Goal: Task Accomplishment & Management: Manage account settings

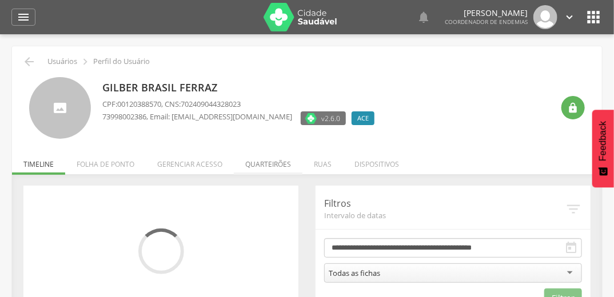
click at [262, 172] on li "Quarteirões" at bounding box center [268, 161] width 69 height 27
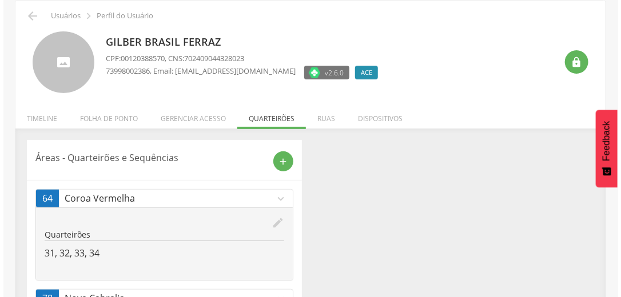
scroll to position [114, 0]
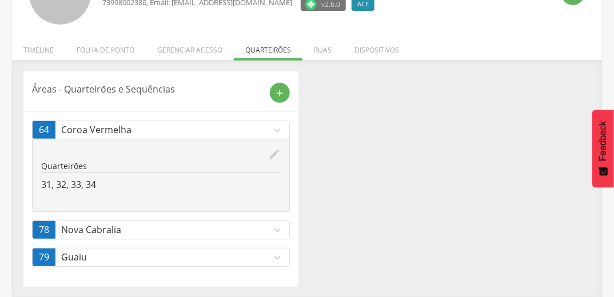
click at [271, 258] on icon "expand_more" at bounding box center [277, 257] width 13 height 13
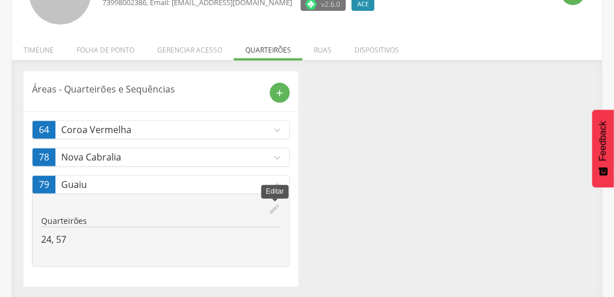
click at [273, 208] on icon "edit" at bounding box center [274, 209] width 13 height 13
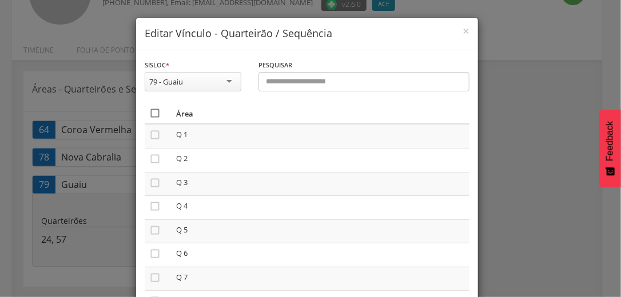
click at [154, 114] on icon "" at bounding box center [154, 112] width 11 height 11
click at [149, 110] on icon "" at bounding box center [154, 112] width 11 height 11
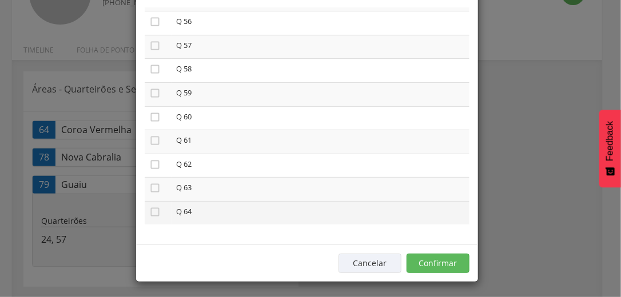
scroll to position [97, 0]
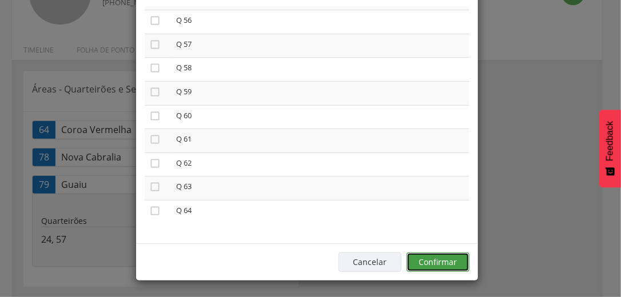
click at [419, 262] on button "Confirmar" at bounding box center [437, 262] width 63 height 19
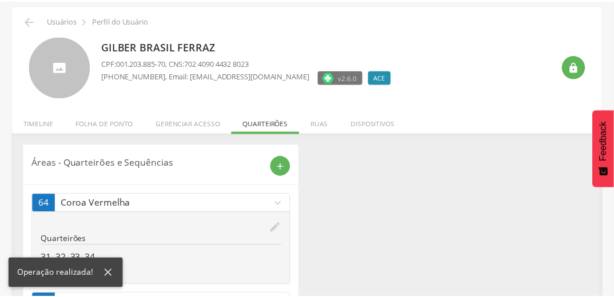
scroll to position [87, 0]
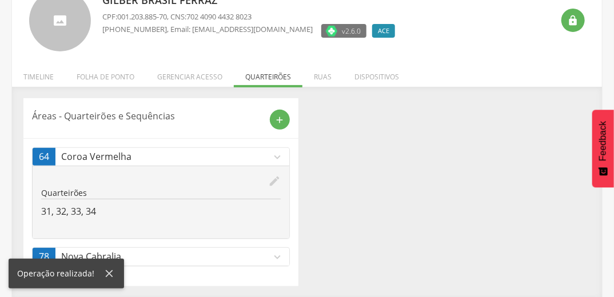
click at [272, 254] on icon "expand_more" at bounding box center [277, 257] width 13 height 13
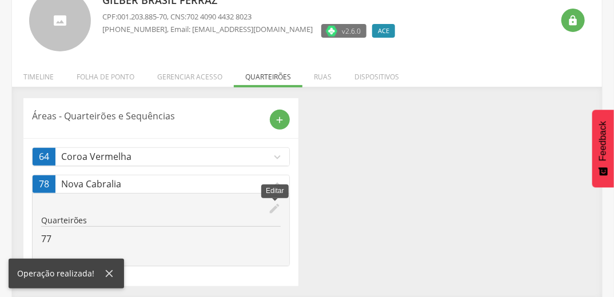
click at [279, 206] on icon "edit" at bounding box center [274, 208] width 13 height 13
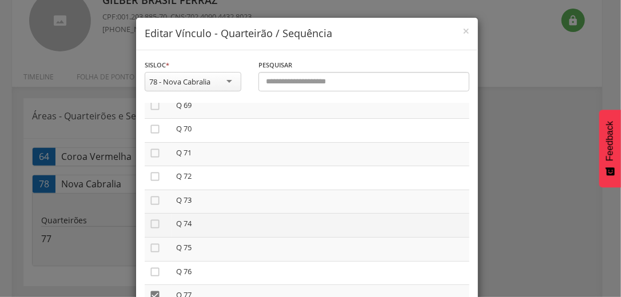
scroll to position [1665, 0]
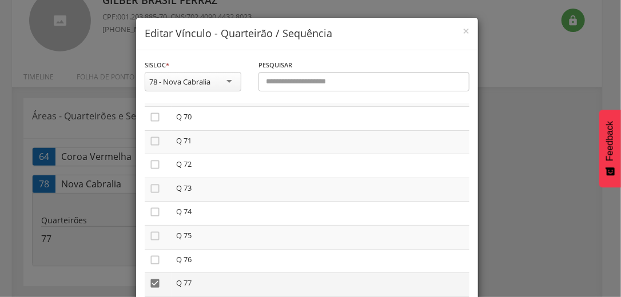
click at [155, 282] on icon "" at bounding box center [154, 283] width 11 height 11
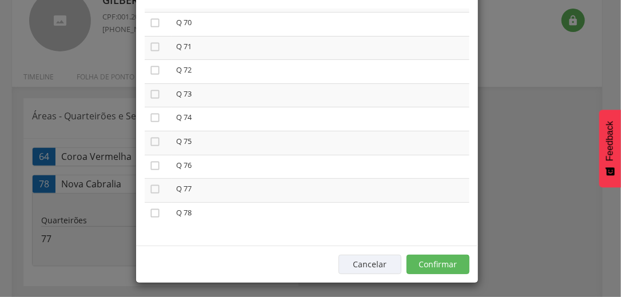
scroll to position [97, 0]
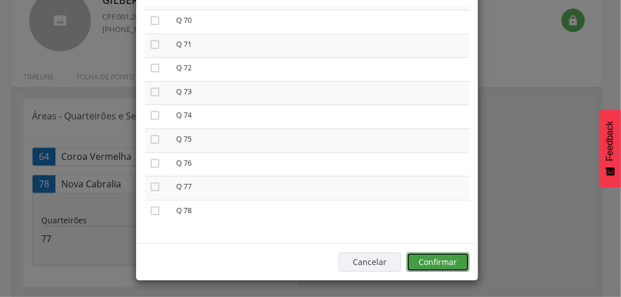
click at [434, 255] on button "Confirmar" at bounding box center [437, 262] width 63 height 19
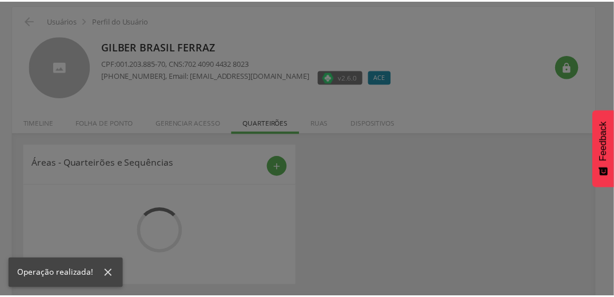
scroll to position [60, 0]
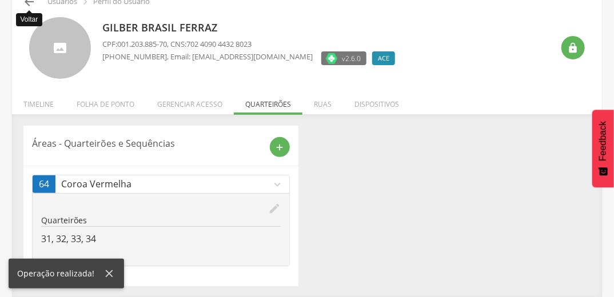
click at [31, 2] on icon "" at bounding box center [29, 2] width 14 height 14
